Goal: Check status

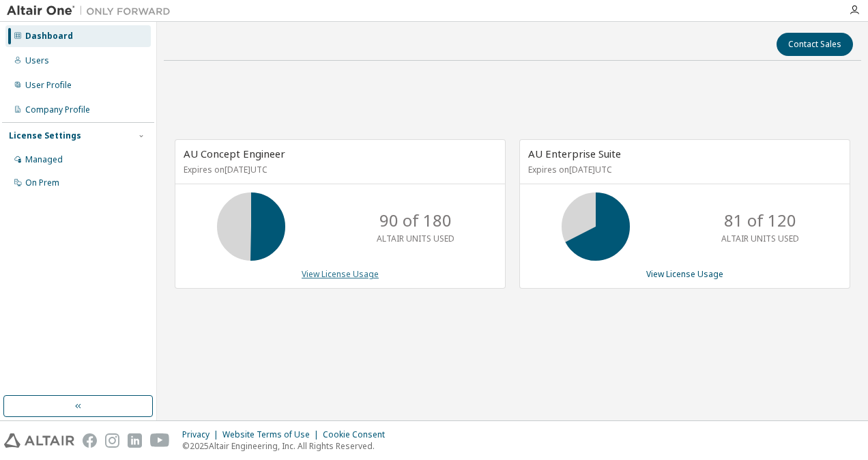
click at [352, 271] on link "View License Usage" at bounding box center [339, 274] width 77 height 12
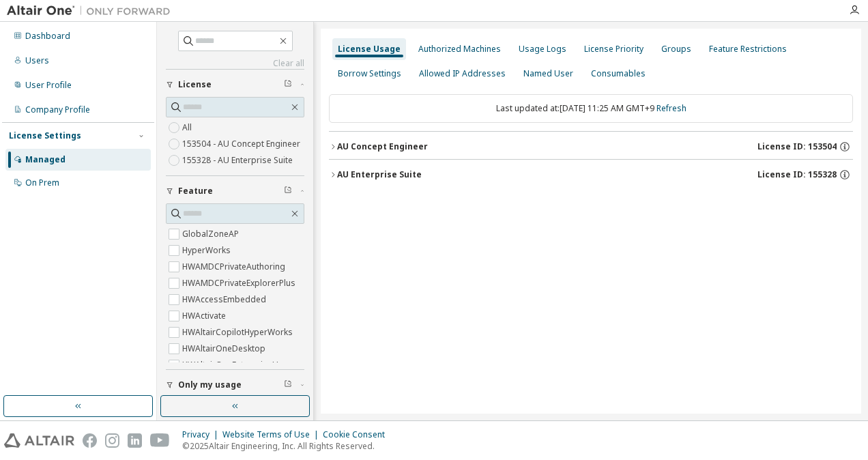
click at [351, 141] on div "AU Concept Engineer License ID: 153504" at bounding box center [595, 147] width 516 height 12
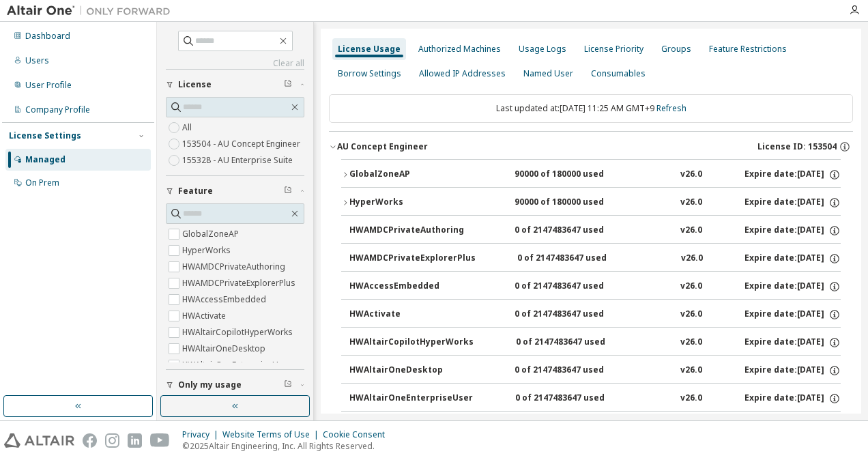
click at [357, 172] on div "GlobalZoneAP" at bounding box center [410, 174] width 123 height 12
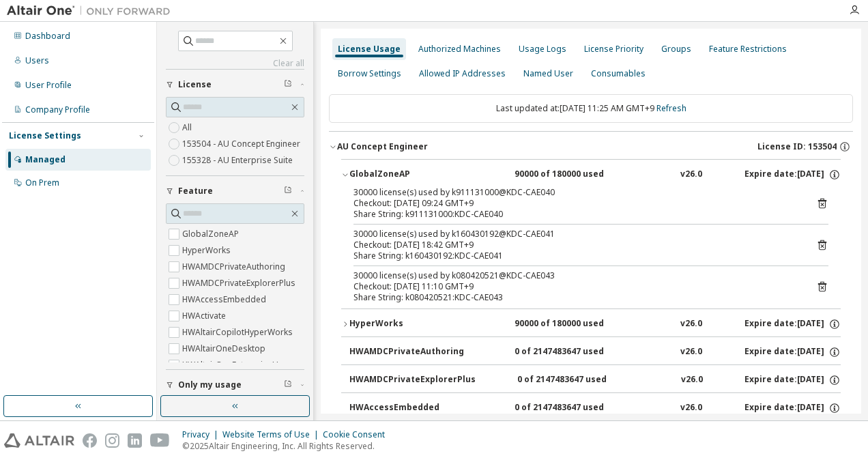
click at [402, 141] on div "AU Concept Engineer License ID: 153504" at bounding box center [595, 147] width 516 height 12
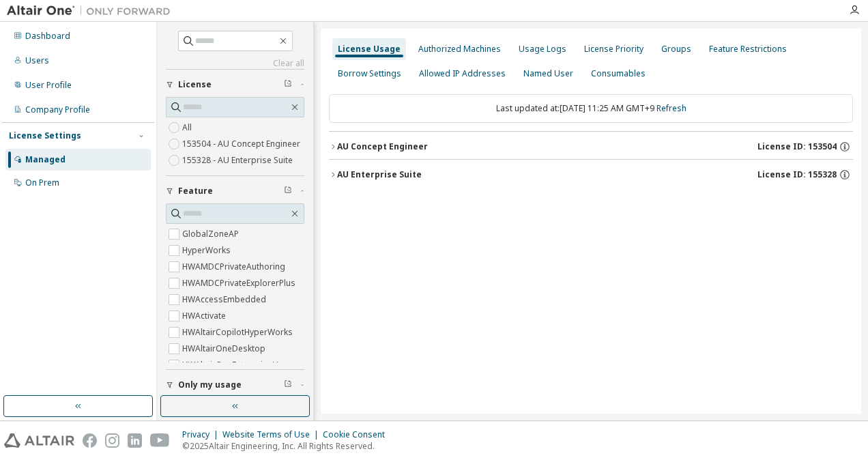
click at [668, 278] on div "License Usage Authorized Machines Usage Logs License Priority Groups Feature Re…" at bounding box center [591, 221] width 540 height 385
